Goal: Information Seeking & Learning: Find specific fact

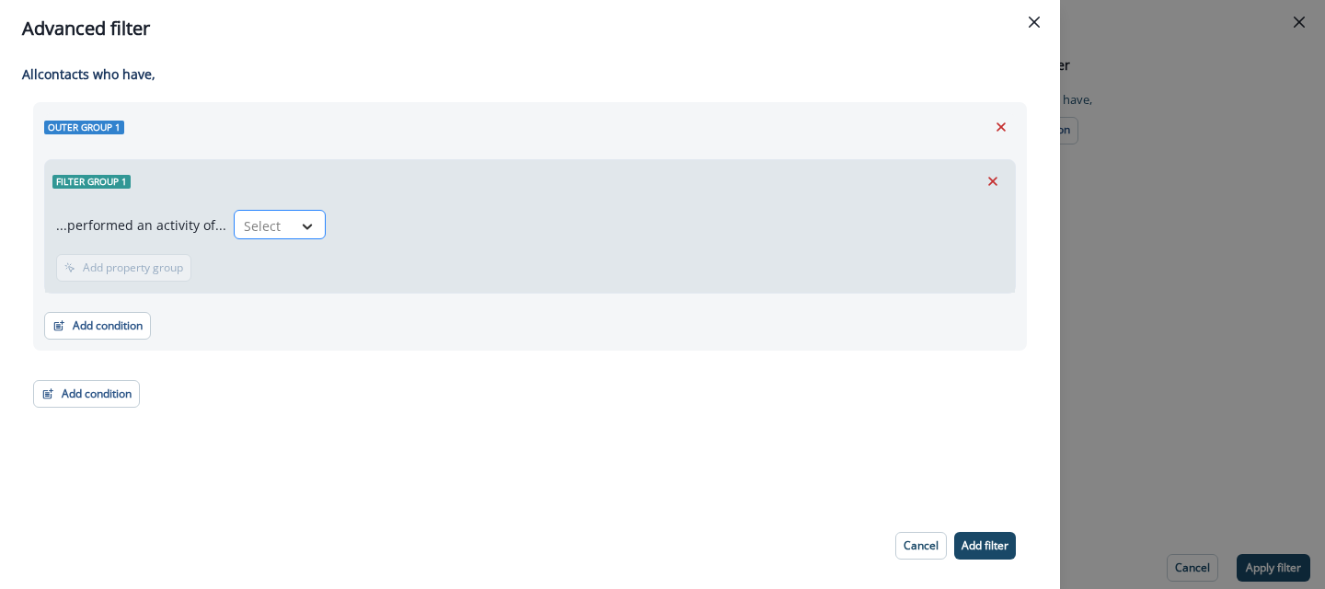
click at [292, 231] on div at bounding box center [307, 226] width 31 height 18
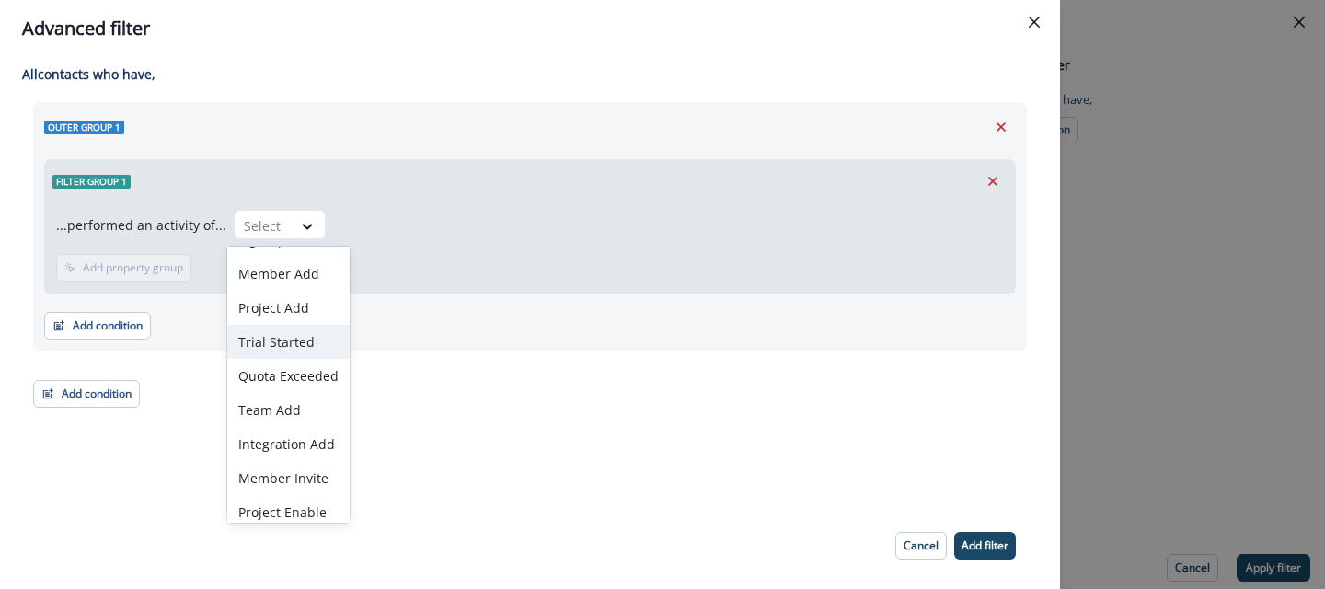
scroll to position [38, 0]
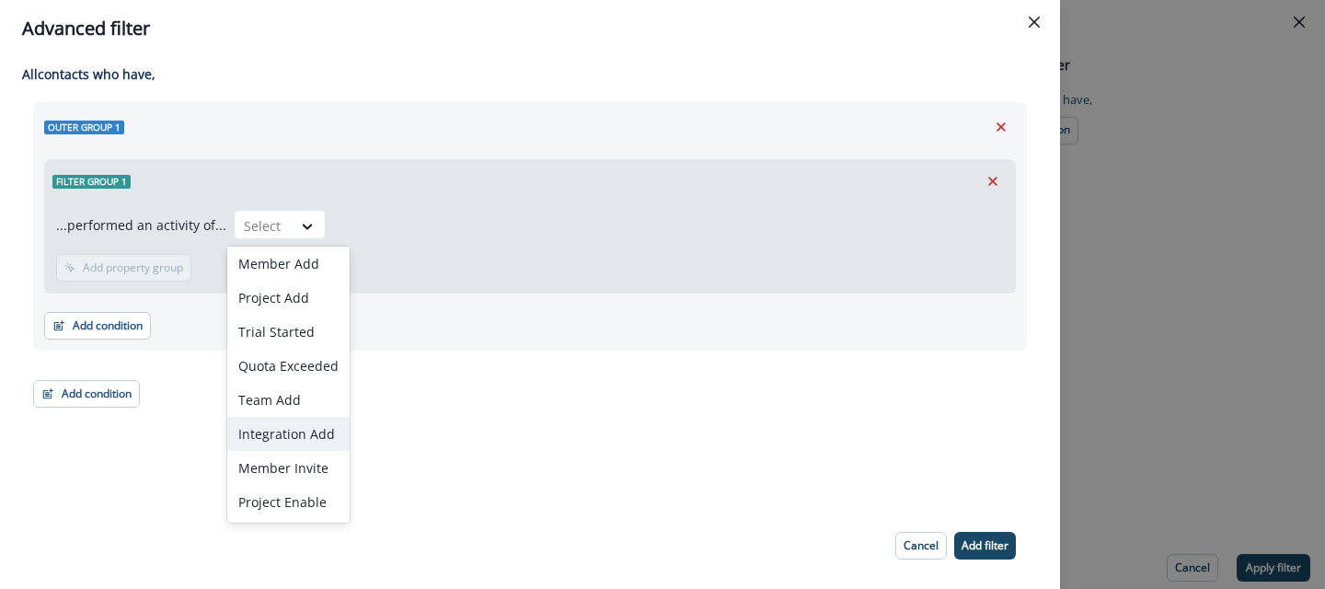
click at [288, 437] on div "Integration Add" at bounding box center [288, 434] width 122 height 34
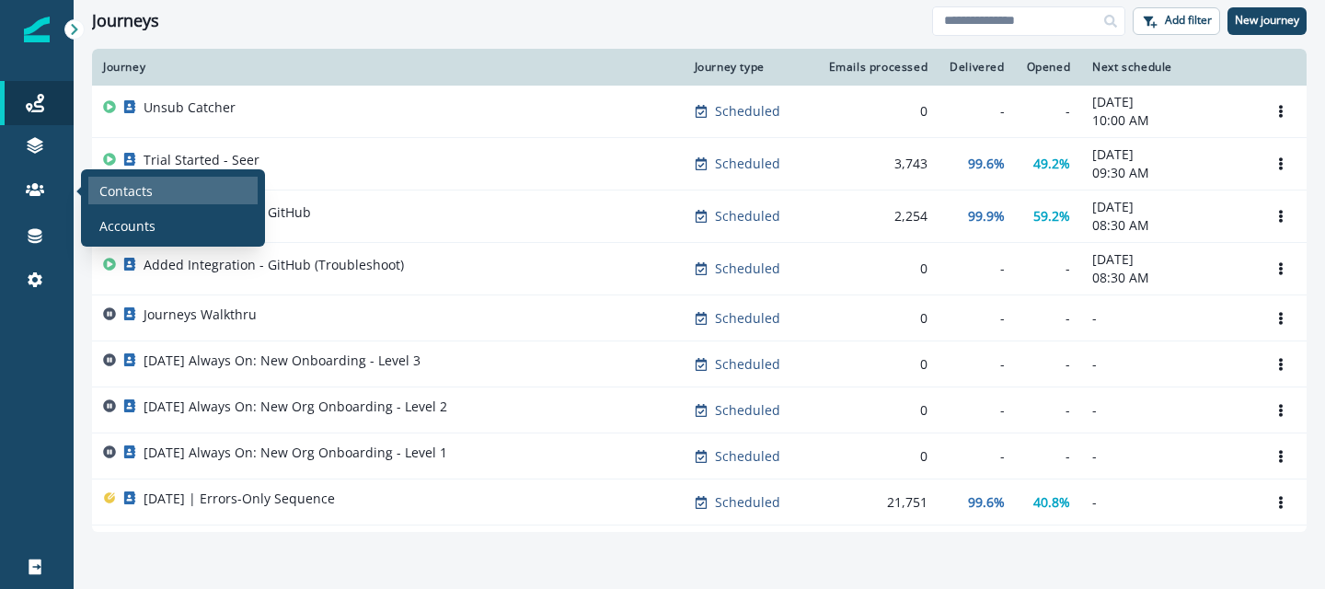
click at [139, 203] on div "Contacts" at bounding box center [172, 191] width 169 height 28
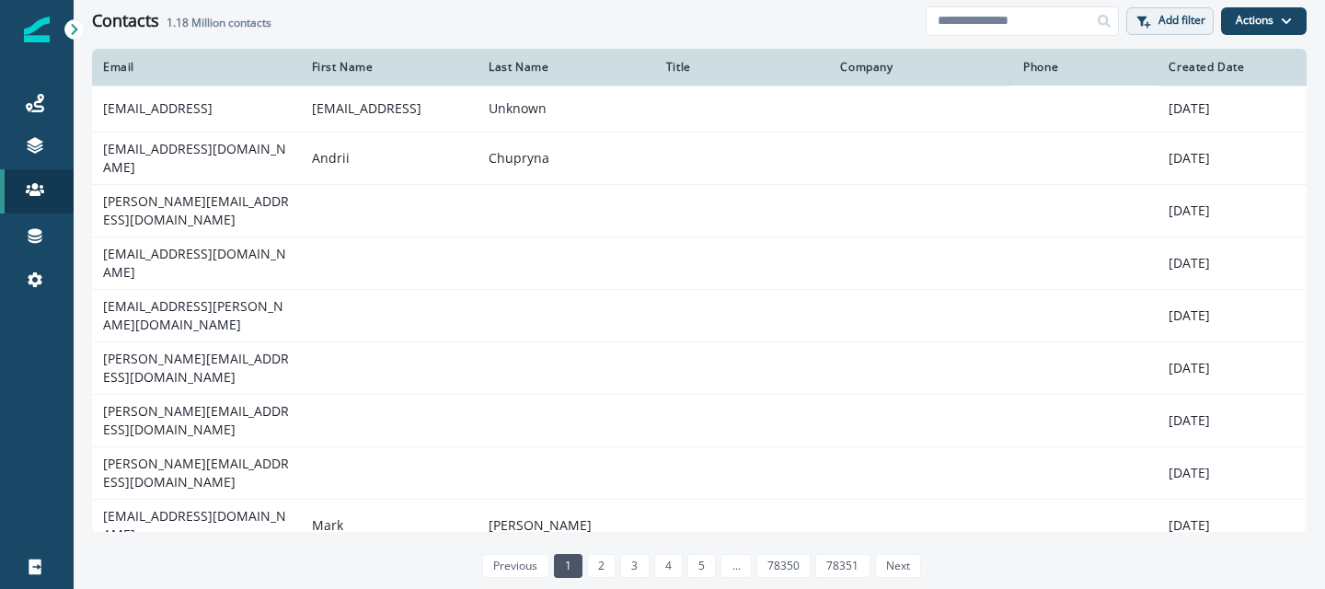
click at [1145, 31] on button "Add filter" at bounding box center [1170, 21] width 87 height 28
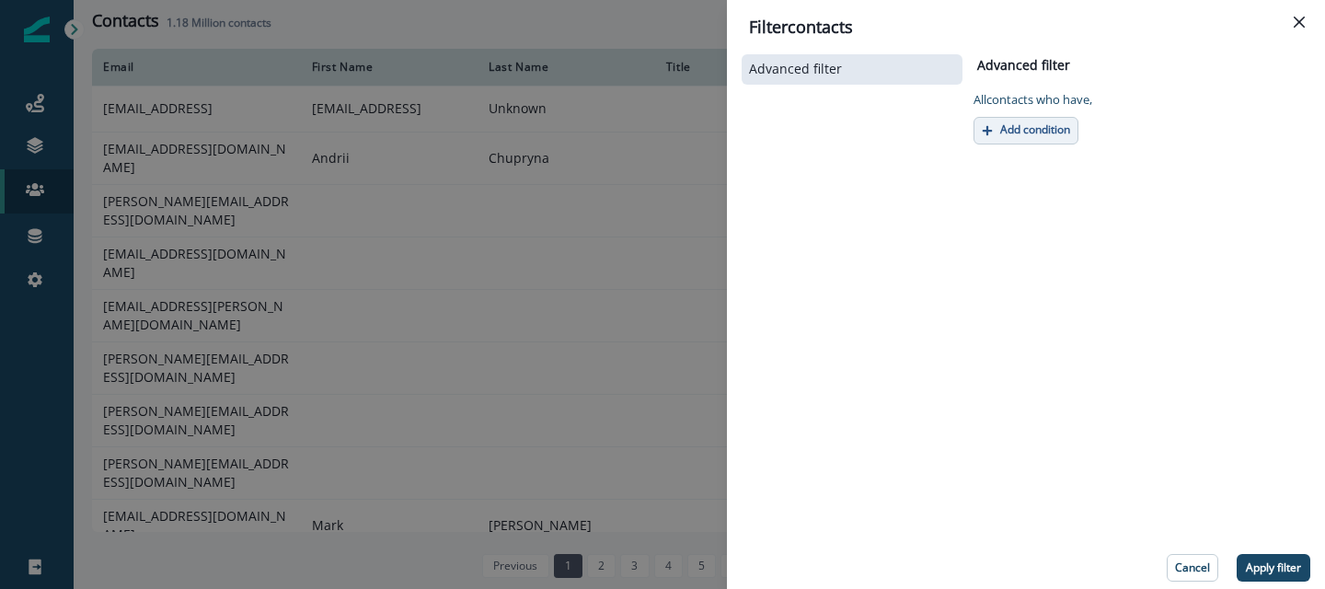
click at [1034, 125] on p "Add condition" at bounding box center [1035, 129] width 70 height 13
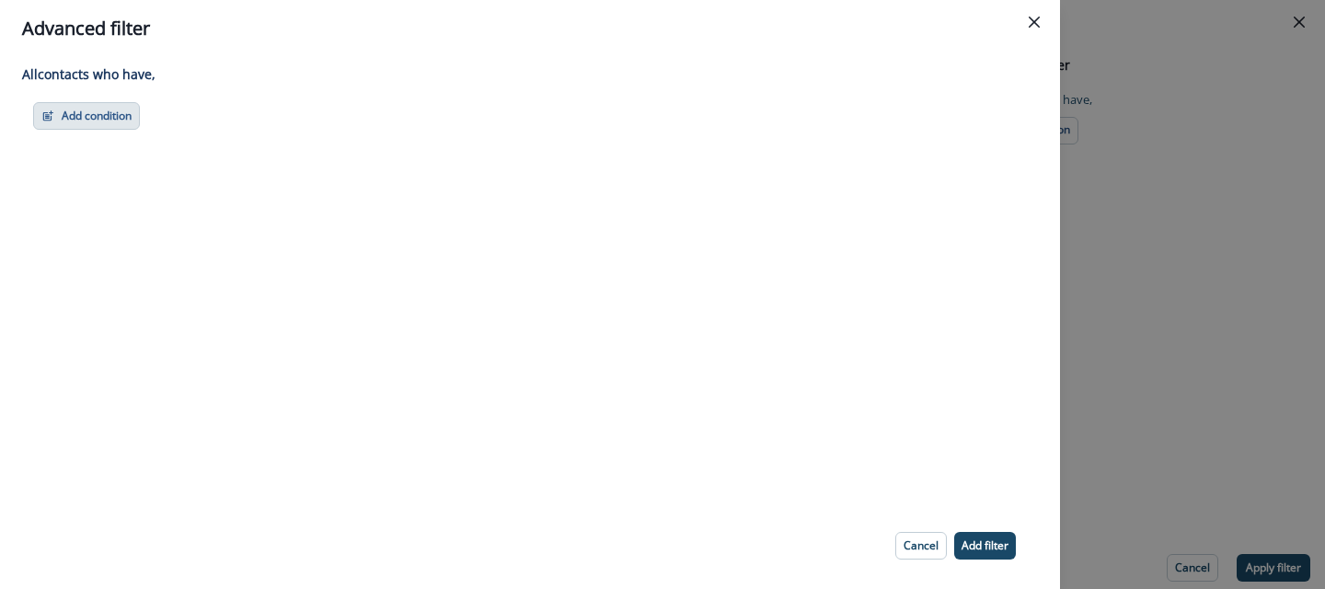
click at [126, 120] on button "Add condition" at bounding box center [86, 116] width 107 height 28
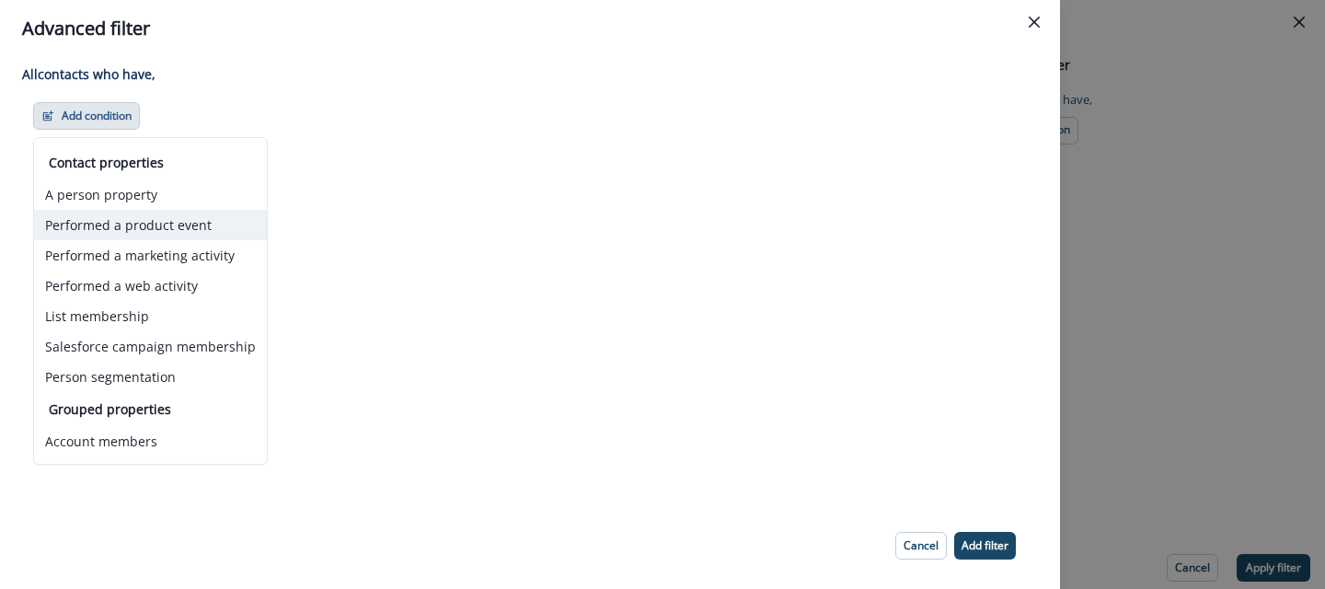
click at [118, 214] on button "Performed a product event" at bounding box center [150, 225] width 233 height 30
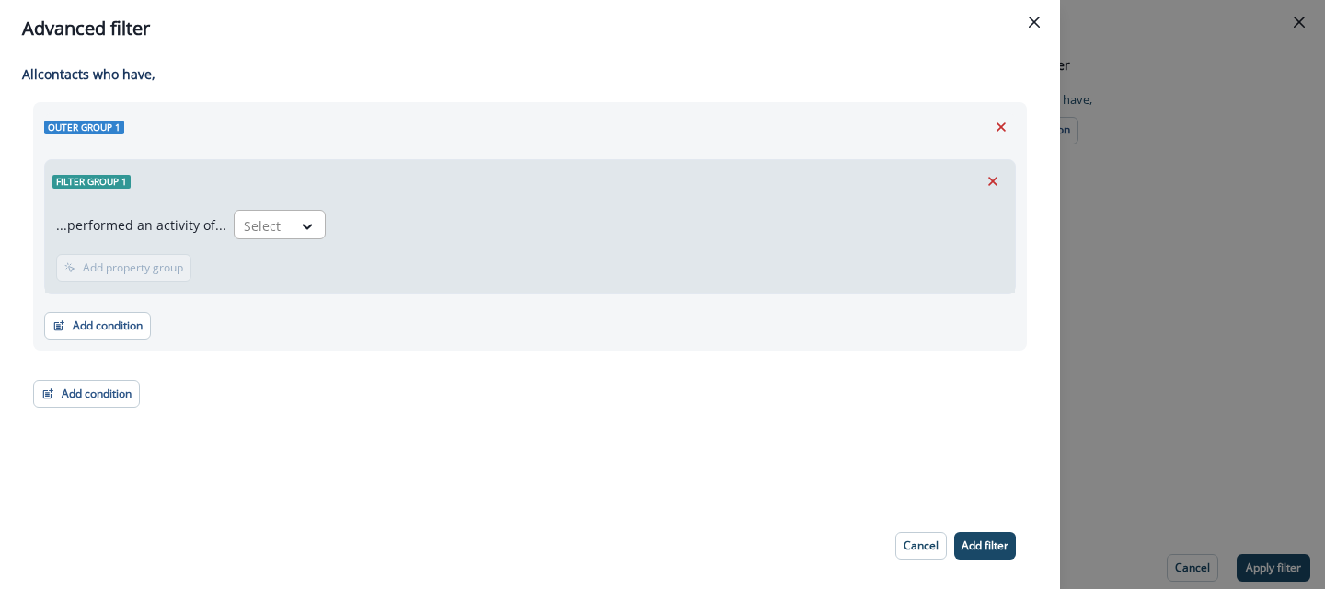
click at [298, 210] on div "Select" at bounding box center [280, 224] width 92 height 29
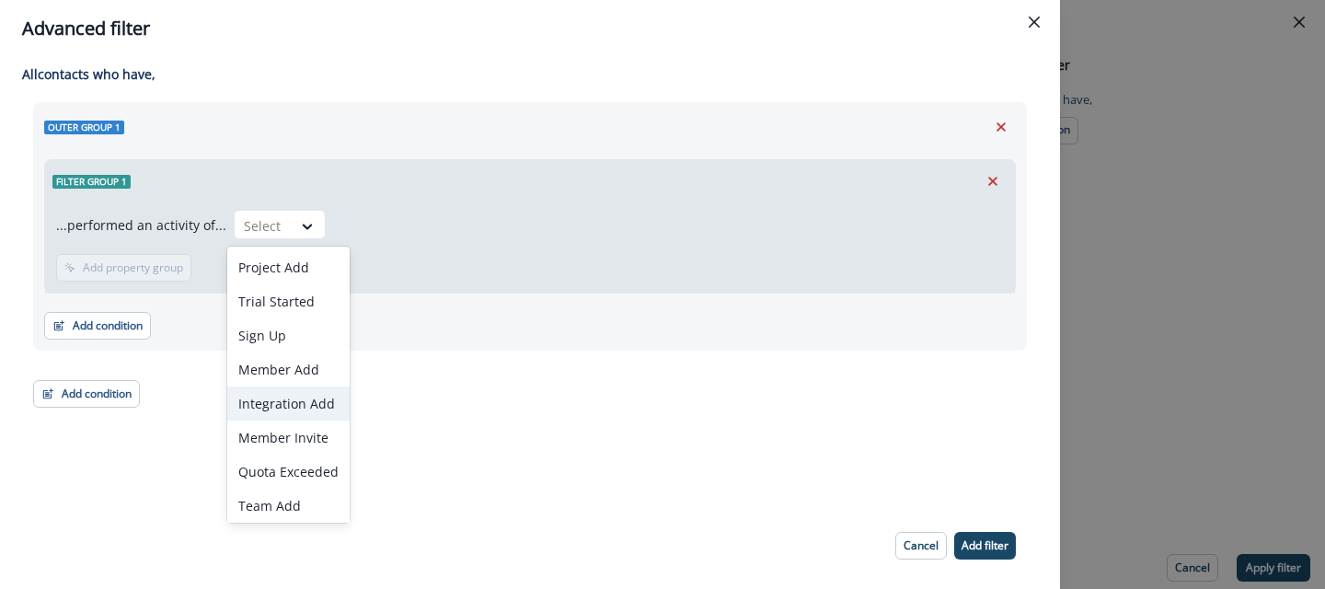
click at [270, 405] on div "Integration Add" at bounding box center [288, 404] width 122 height 34
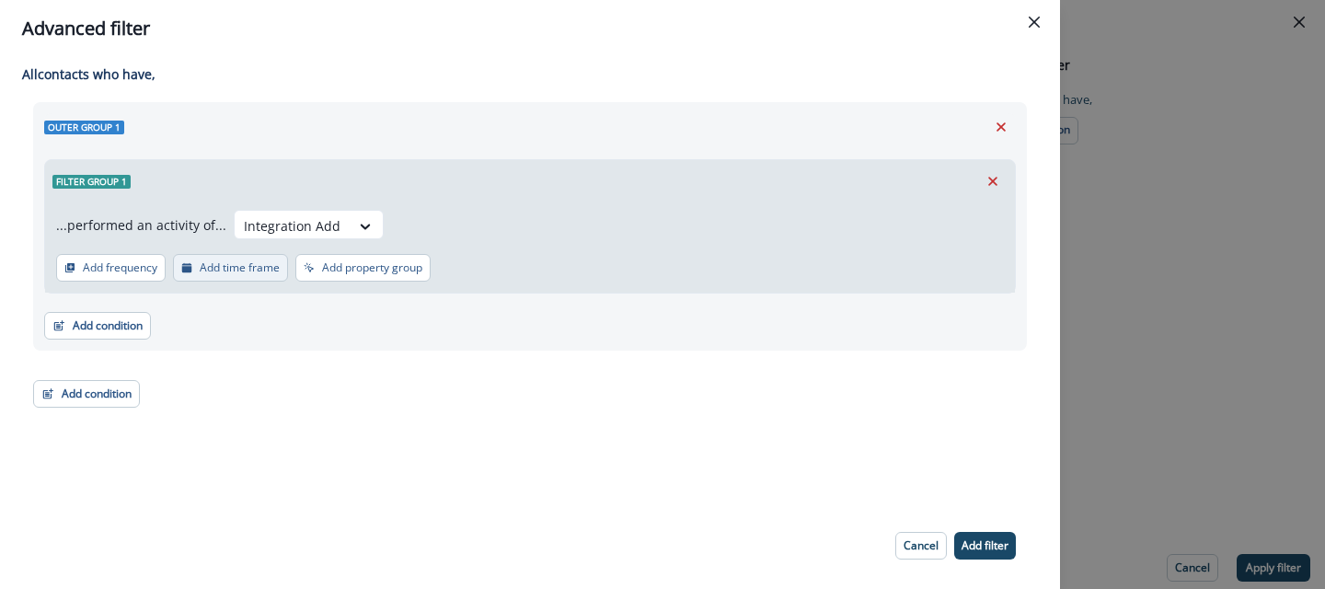
click at [236, 270] on p "Add time frame" at bounding box center [240, 267] width 80 height 13
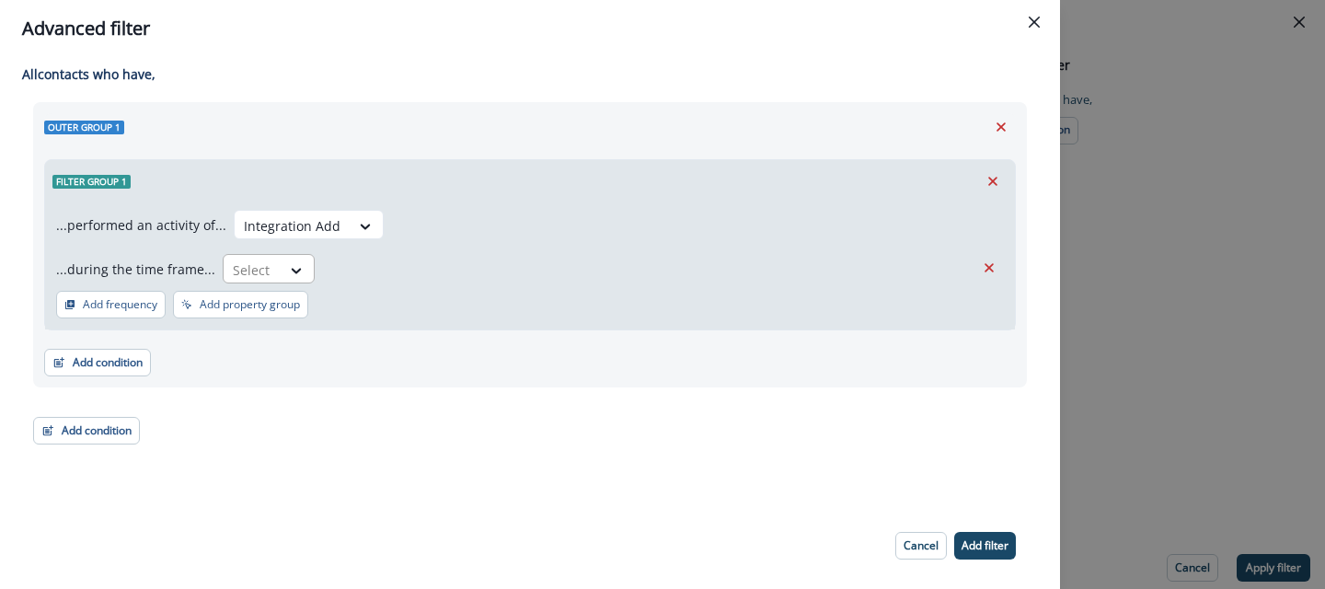
click at [272, 278] on div "Select" at bounding box center [252, 270] width 57 height 30
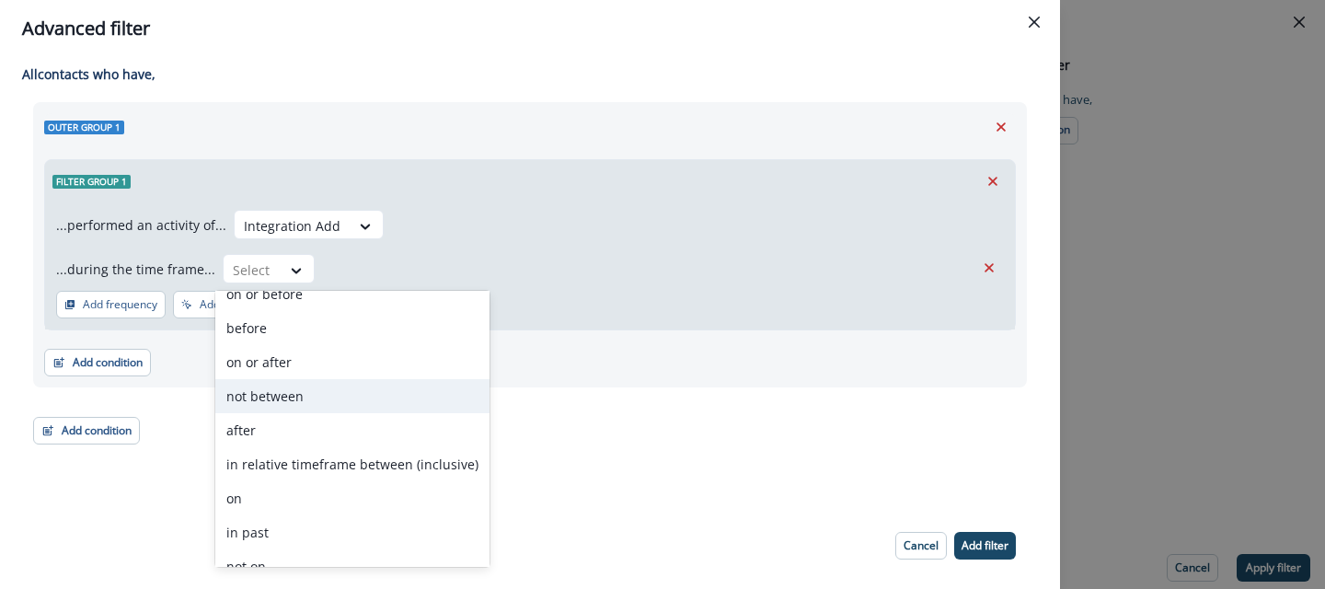
scroll to position [72, 0]
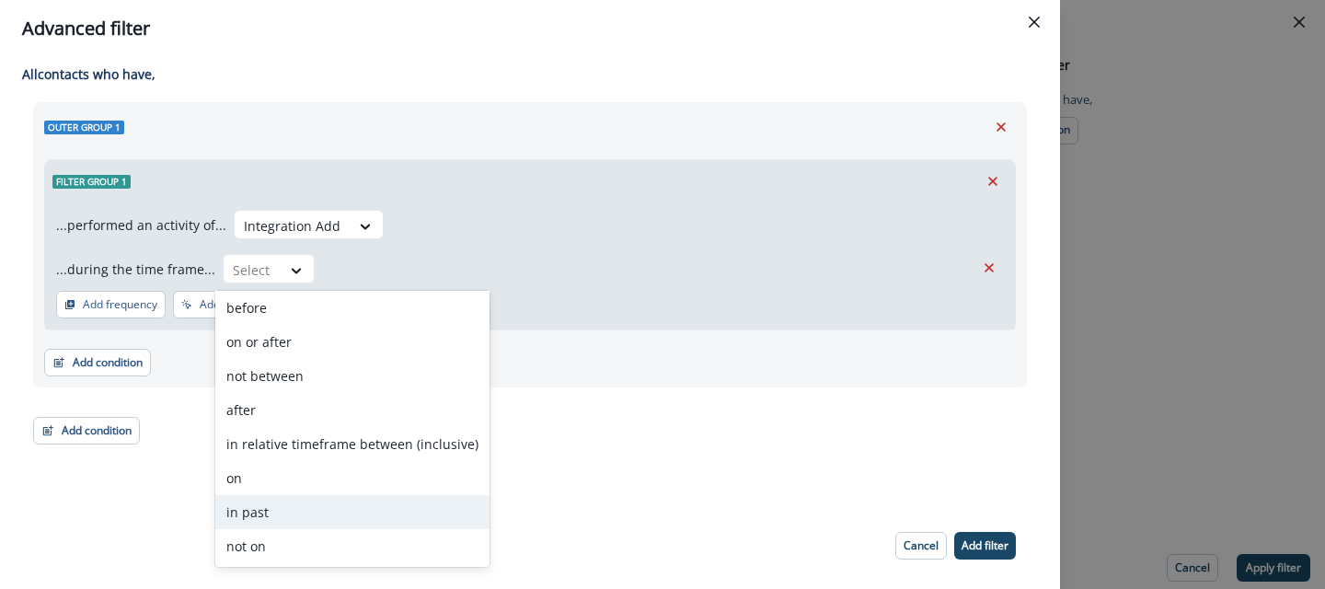
click at [230, 511] on div "in past" at bounding box center [352, 512] width 274 height 34
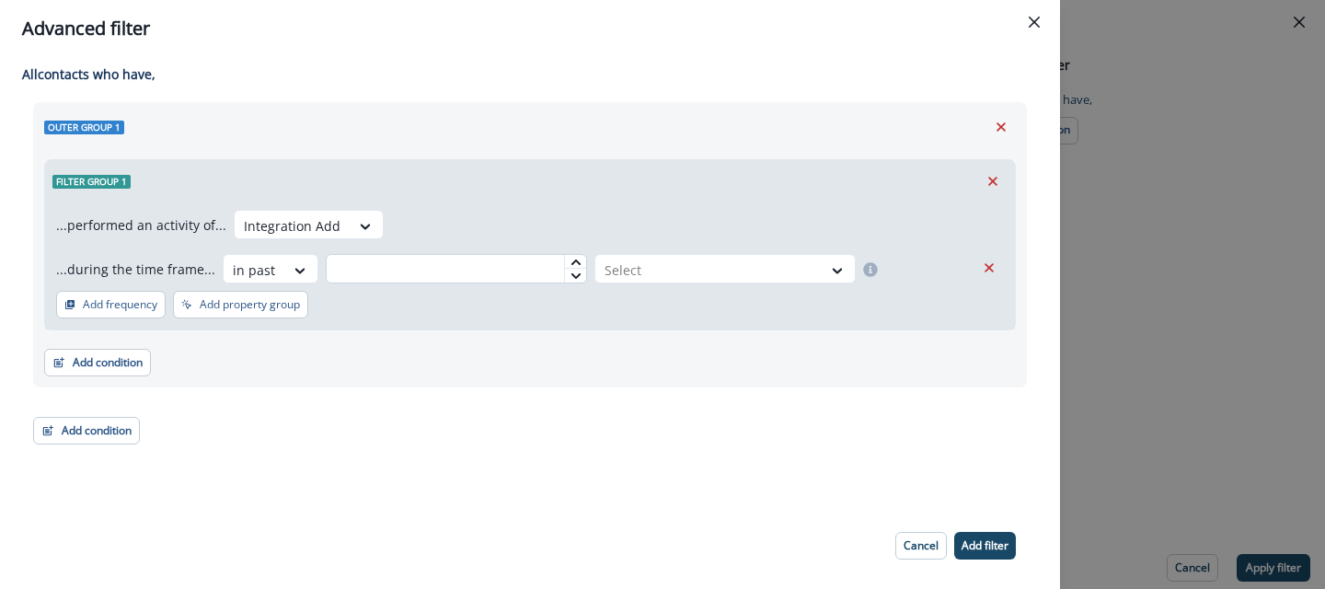
click at [434, 268] on input "text" at bounding box center [456, 268] width 261 height 29
type input "*"
click at [608, 277] on div at bounding box center [709, 270] width 208 height 23
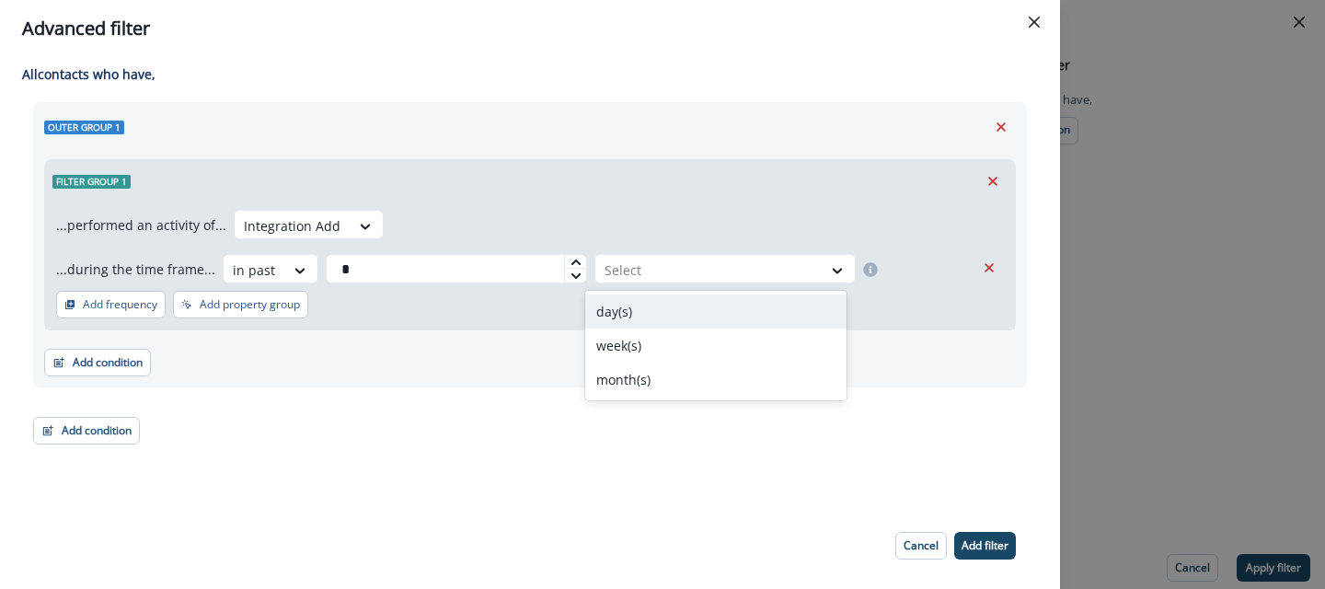
click at [622, 305] on div "day(s)" at bounding box center [715, 312] width 261 height 34
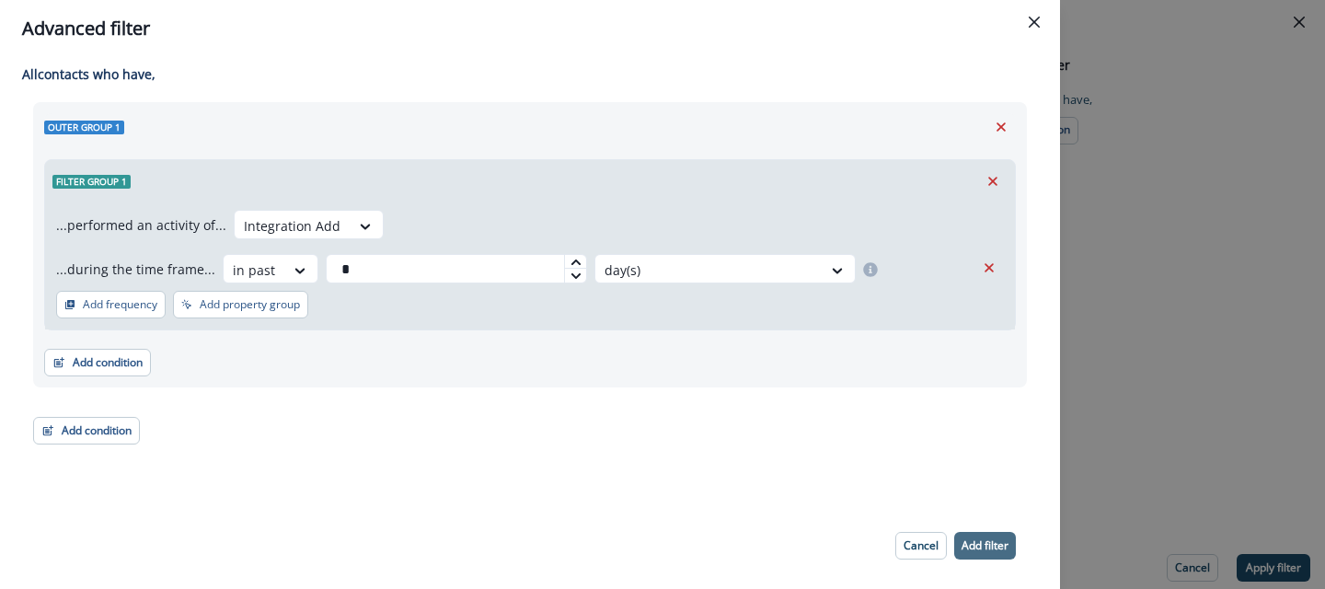
click at [1013, 538] on button "Add filter" at bounding box center [985, 546] width 62 height 28
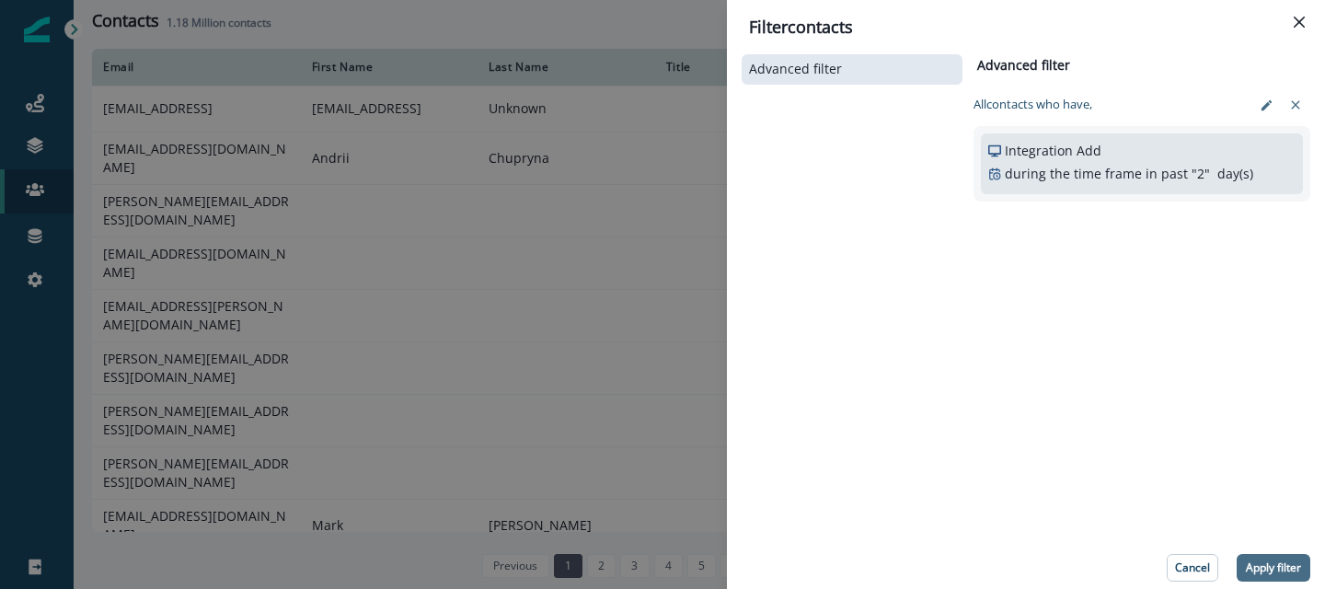
click at [1249, 561] on p "Apply filter" at bounding box center [1273, 567] width 55 height 13
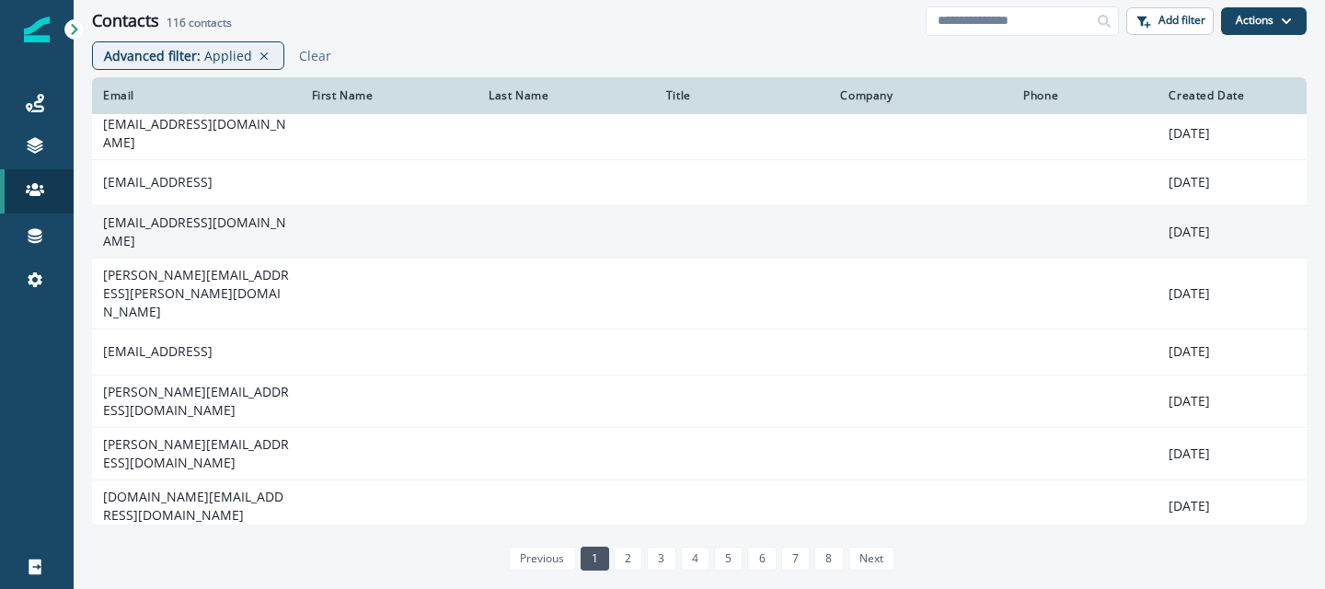
scroll to position [98, 0]
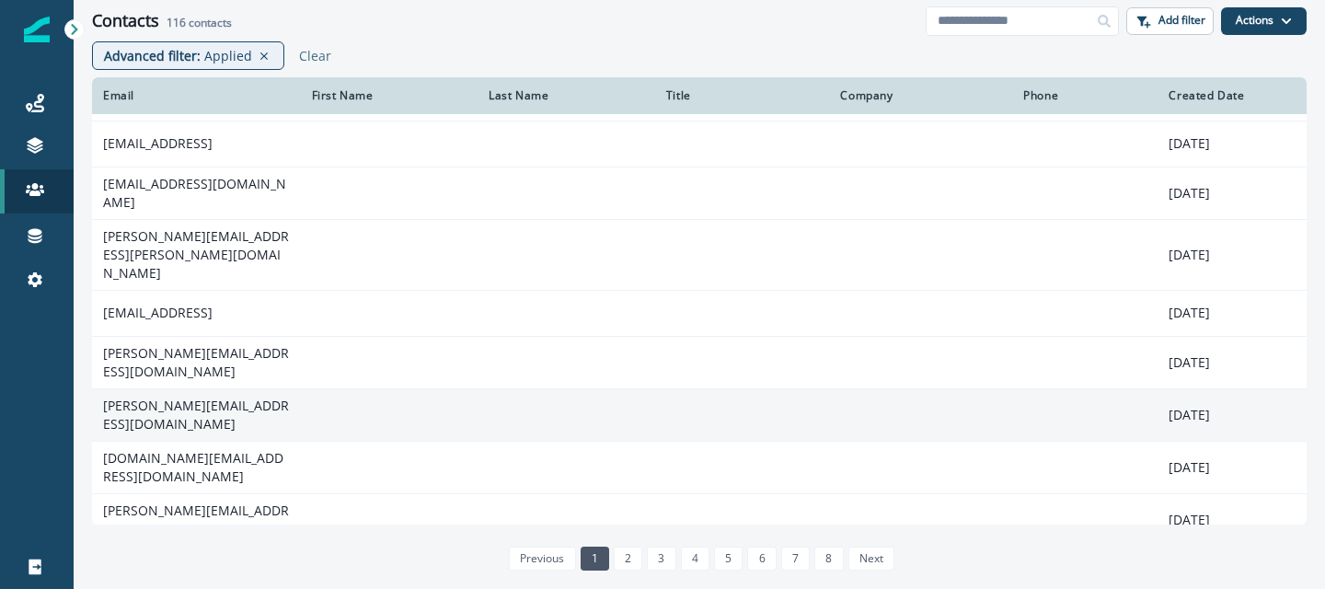
click at [191, 388] on td "jon@complicated.life" at bounding box center [196, 414] width 209 height 52
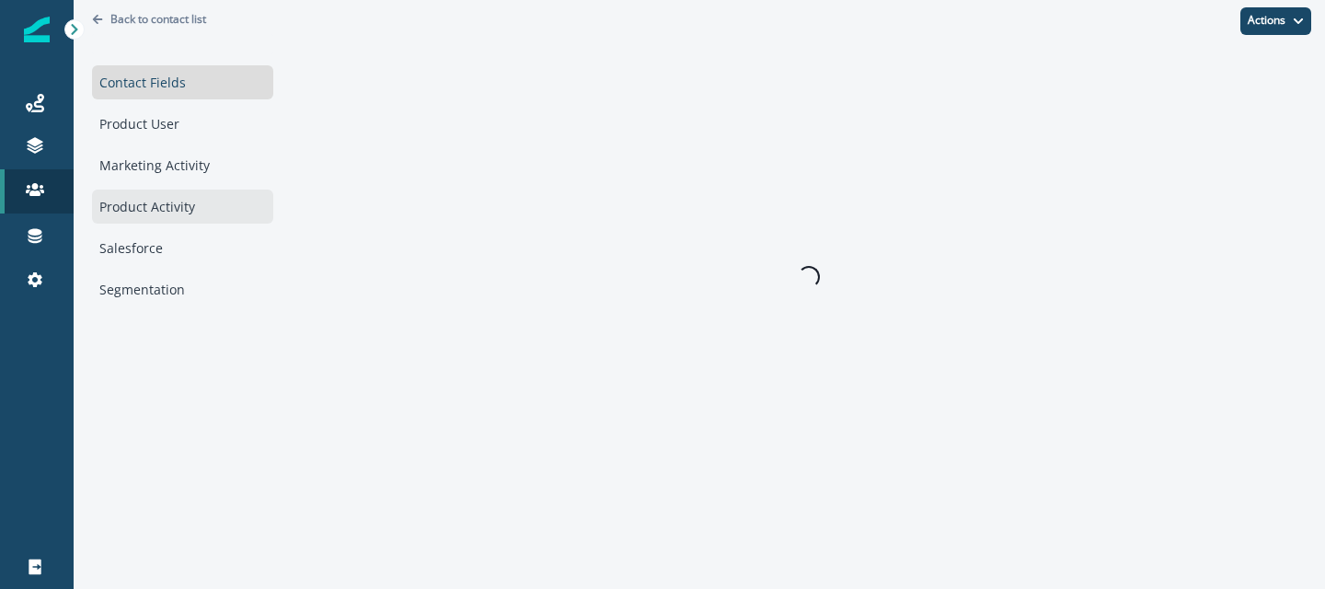
click at [145, 210] on div "Product Activity" at bounding box center [182, 207] width 181 height 34
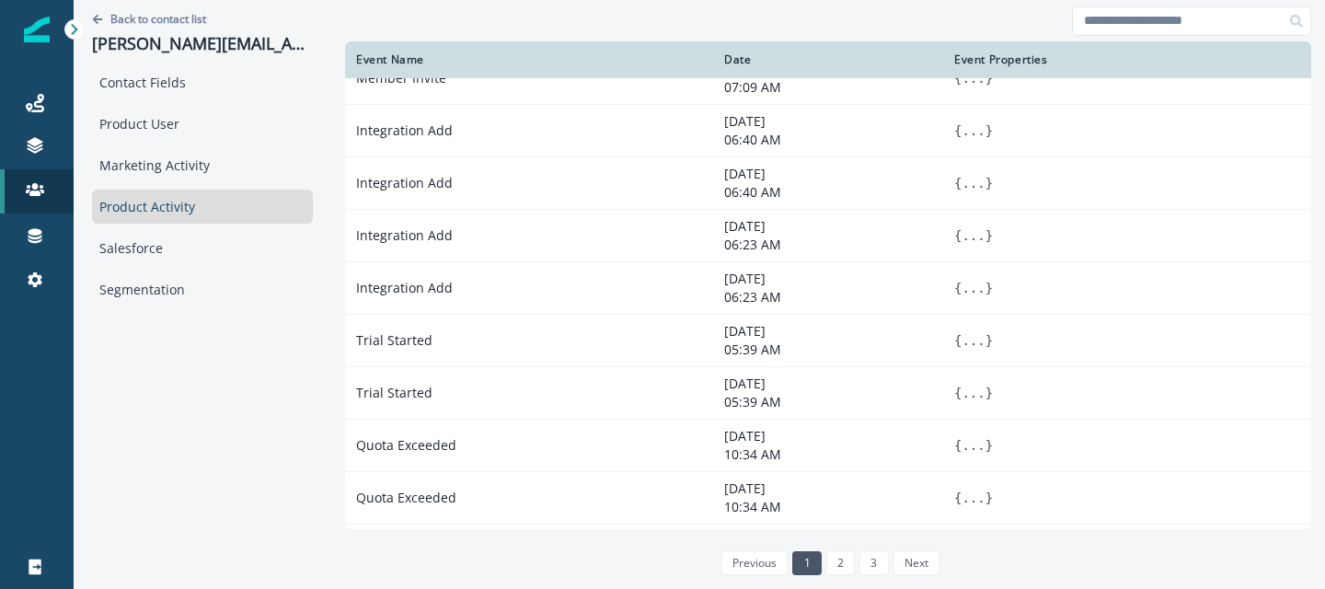
scroll to position [302, 0]
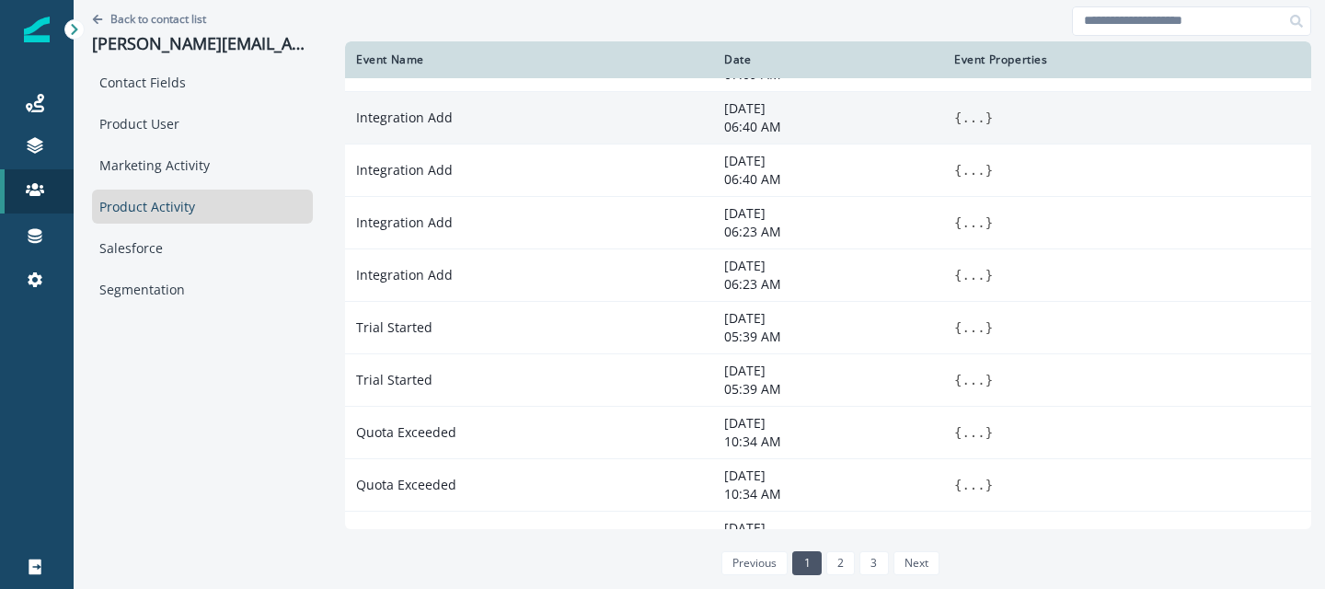
click at [962, 117] on button "..." at bounding box center [973, 118] width 23 height 18
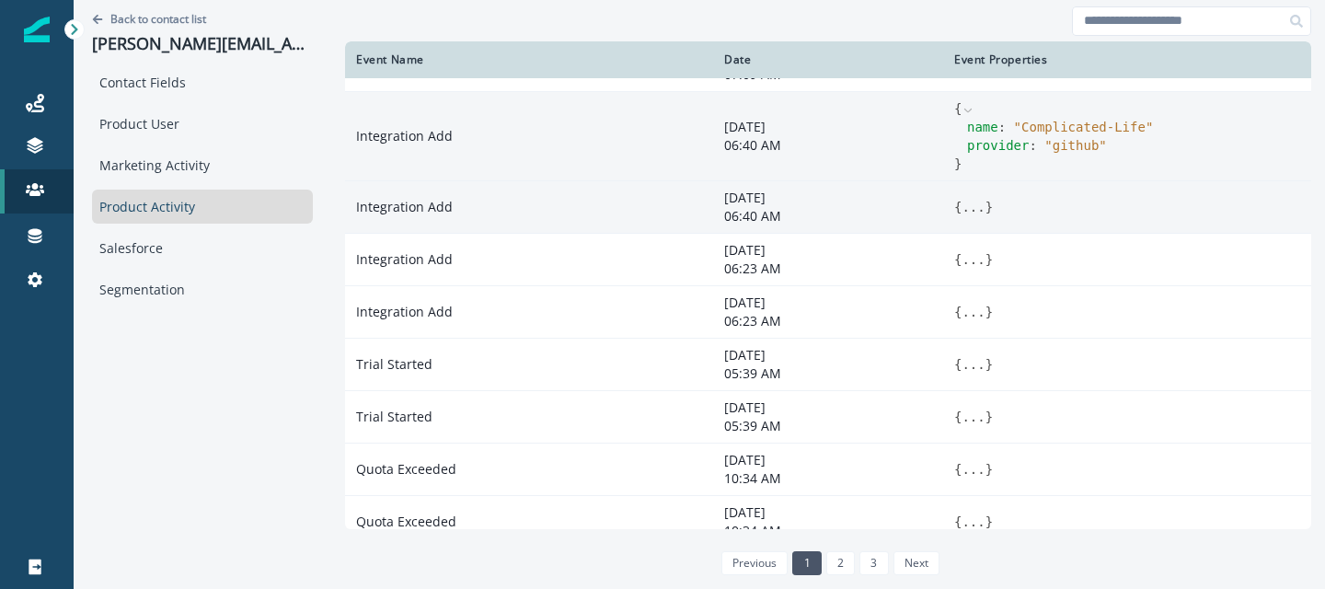
click at [962, 202] on button "..." at bounding box center [973, 207] width 23 height 18
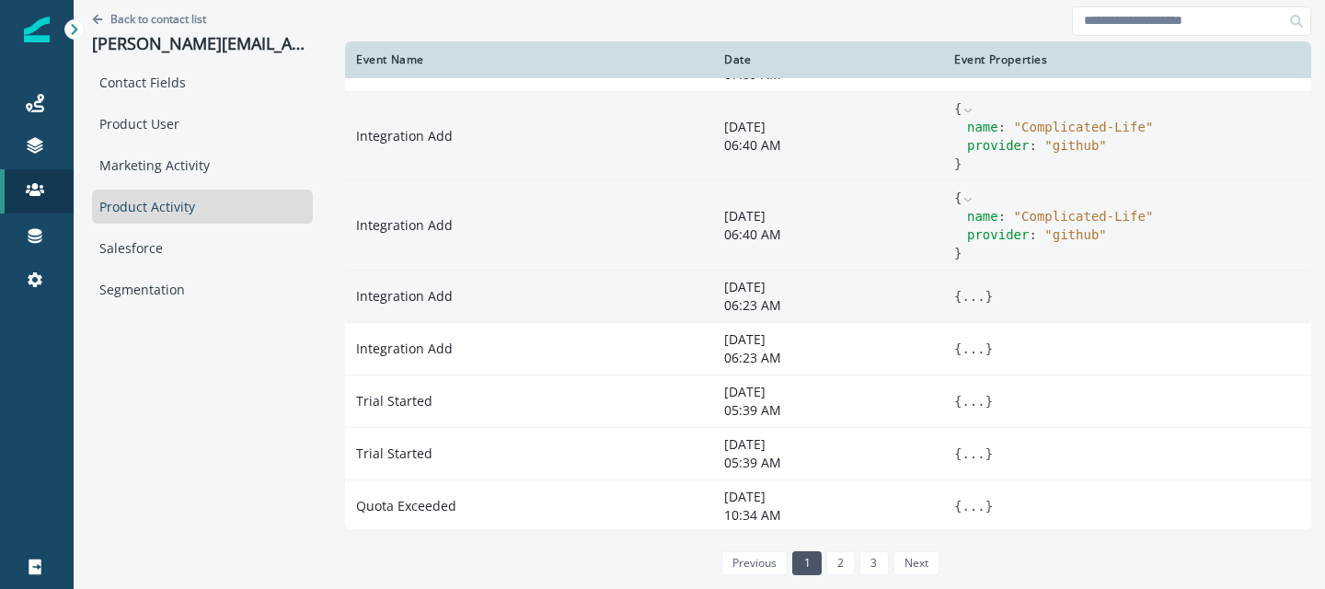
click at [943, 283] on td "{ ... }" at bounding box center [1127, 296] width 368 height 52
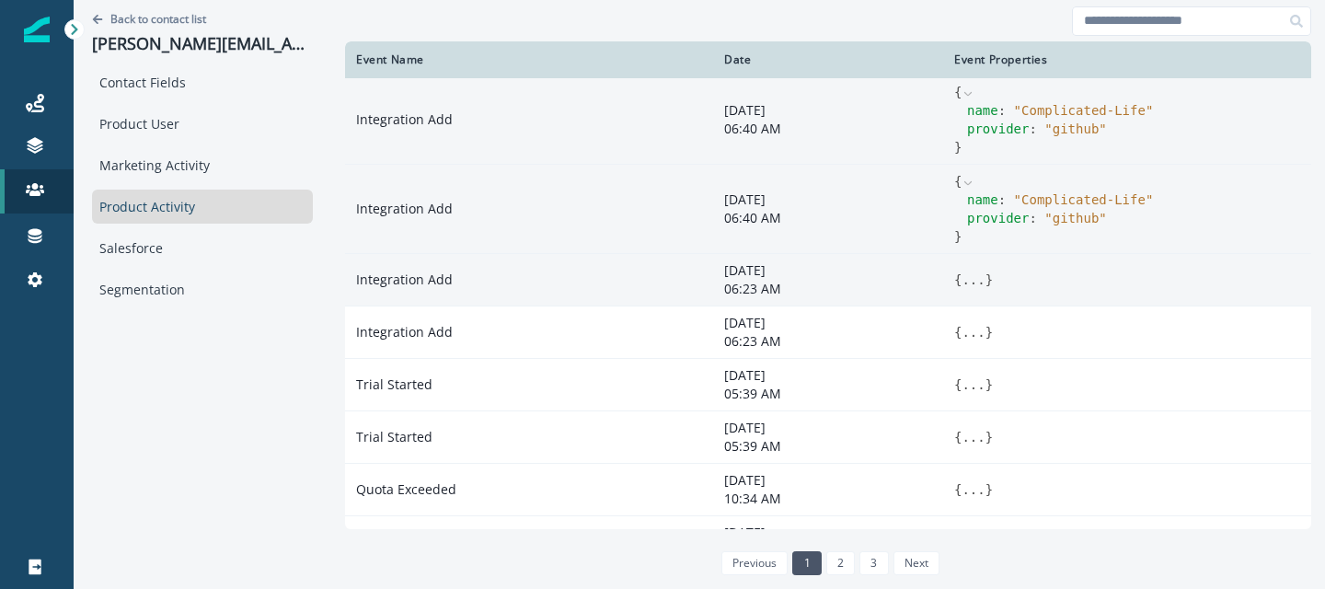
click at [962, 286] on button "..." at bounding box center [973, 280] width 23 height 18
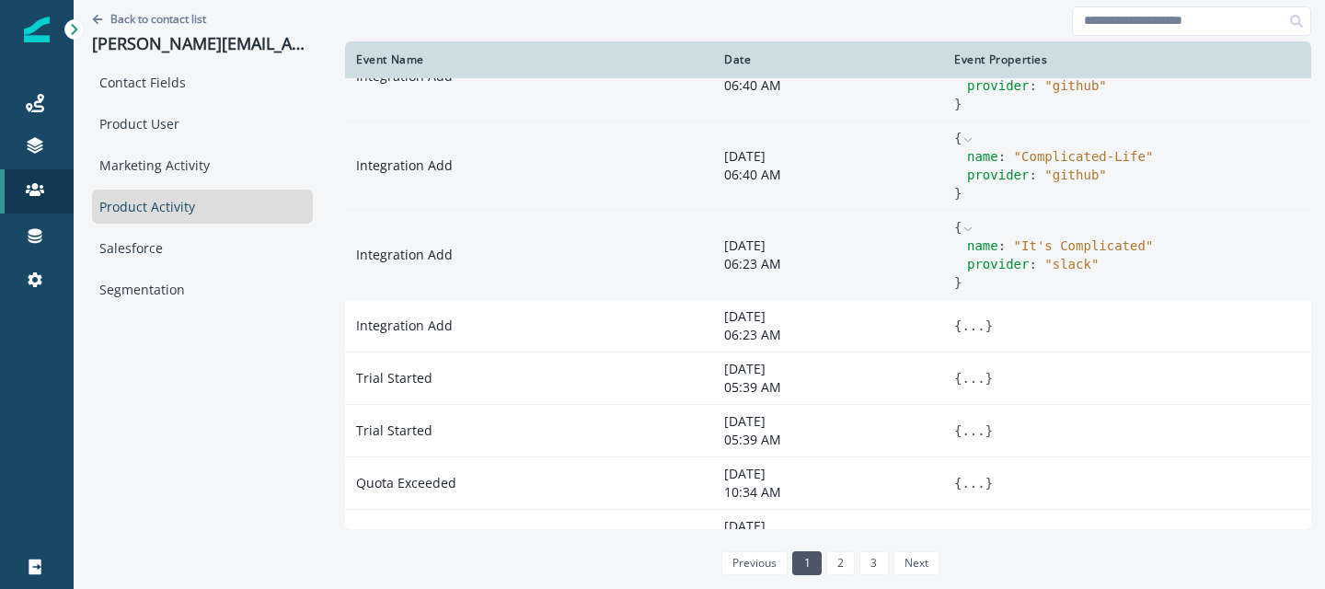
scroll to position [363, 0]
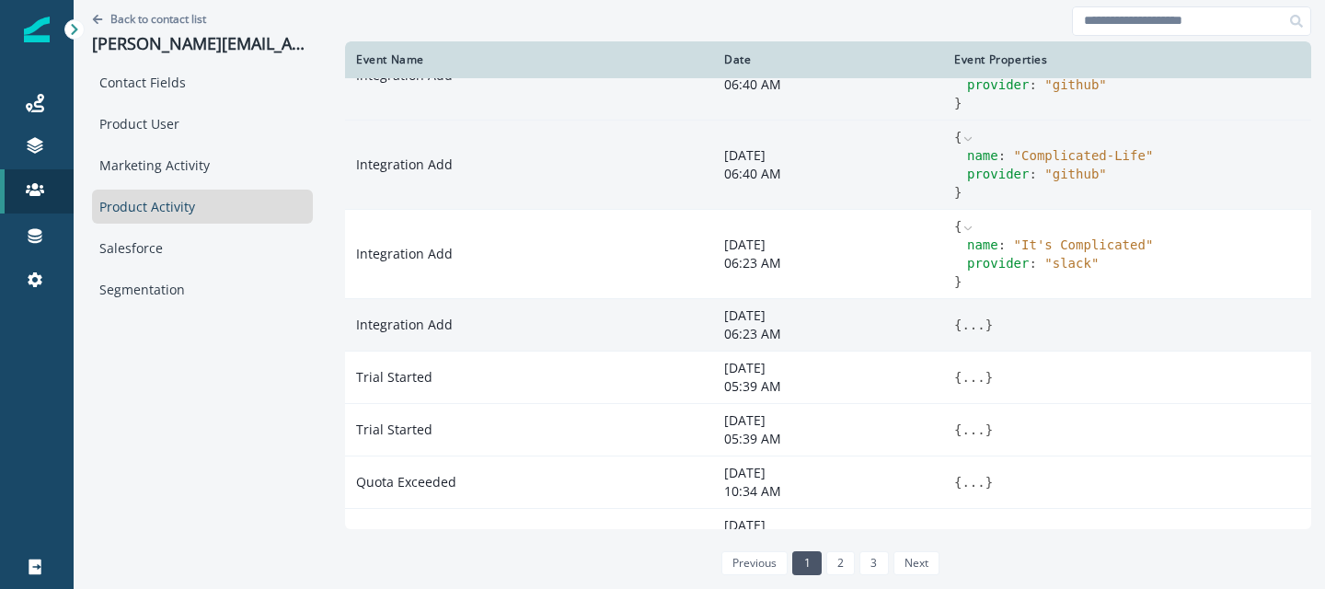
click at [943, 312] on td "{ ... }" at bounding box center [1127, 324] width 368 height 52
click at [962, 318] on button "..." at bounding box center [973, 325] width 23 height 18
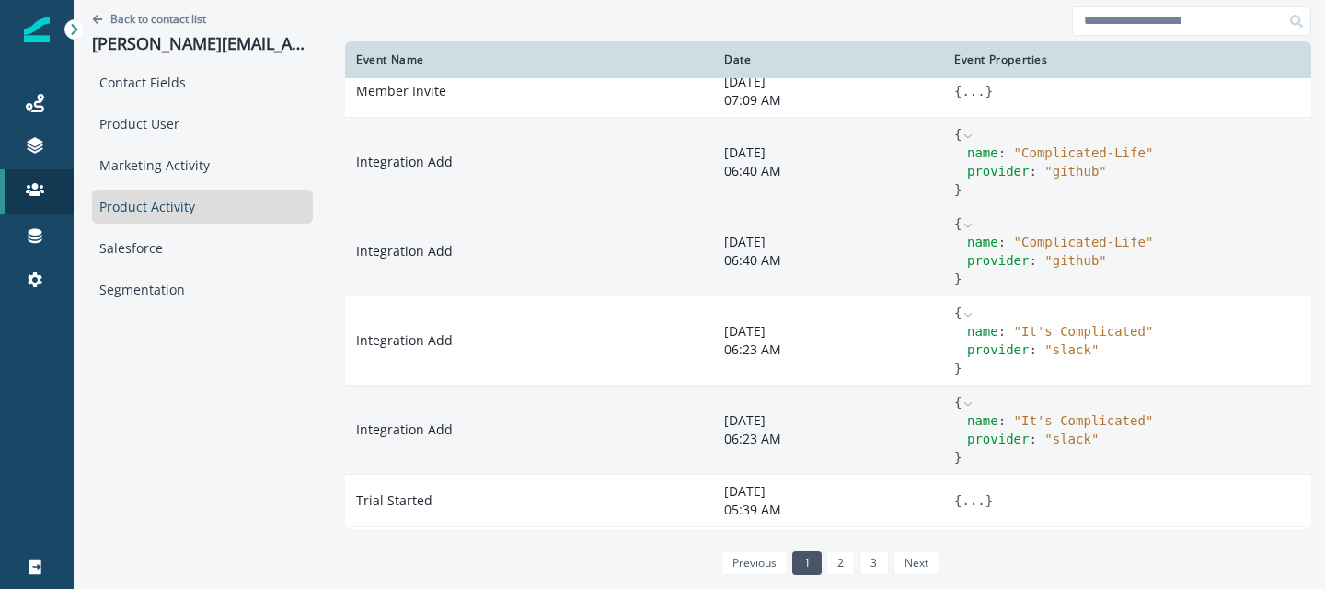
scroll to position [272, 0]
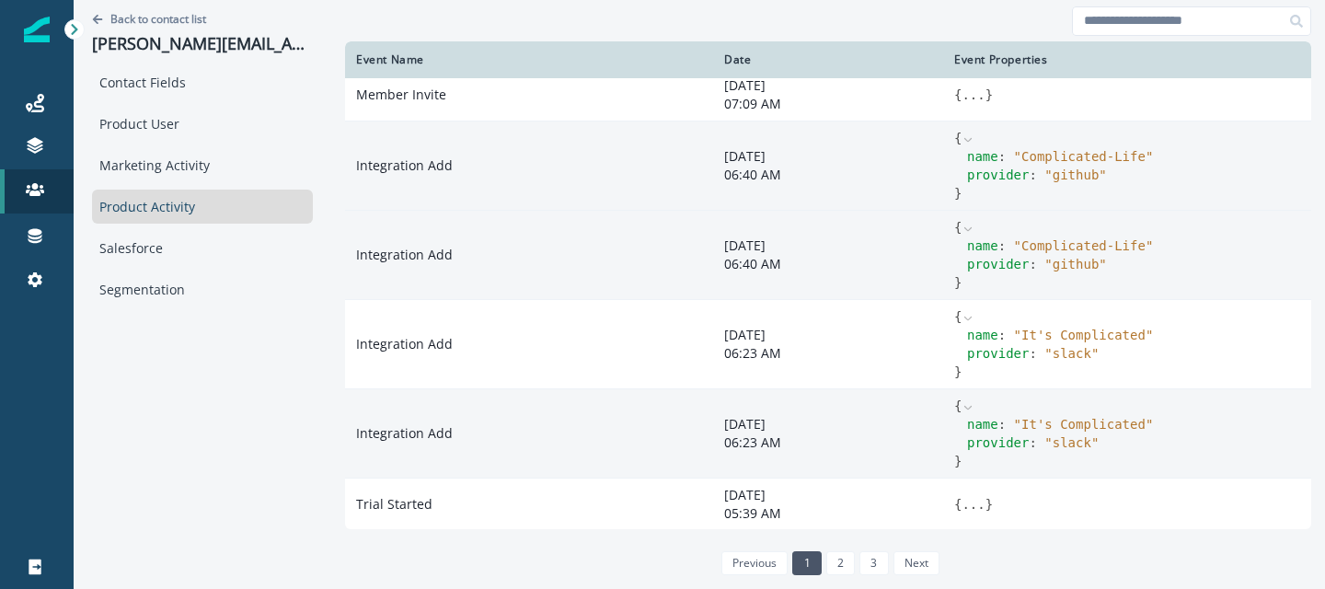
click at [507, 163] on td "Integration Add" at bounding box center [529, 165] width 368 height 89
